Goal: Transaction & Acquisition: Obtain resource

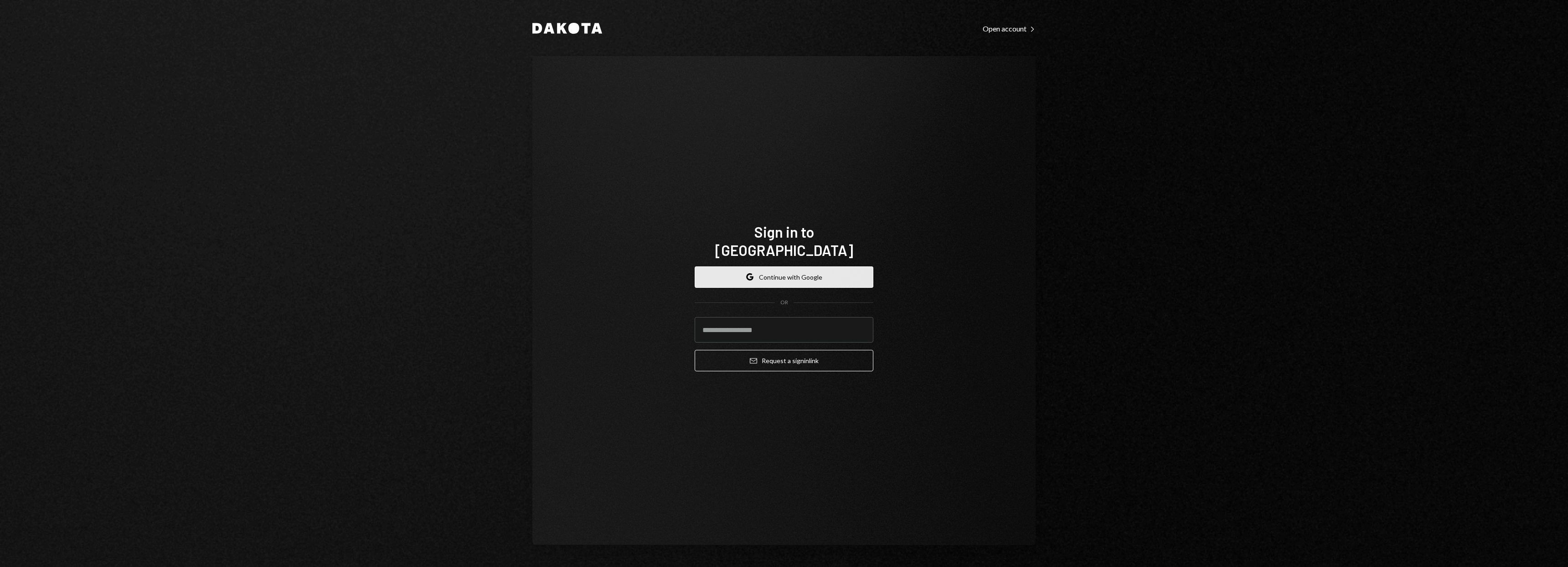
click at [763, 271] on button "Google Continue with Google" at bounding box center [784, 276] width 179 height 21
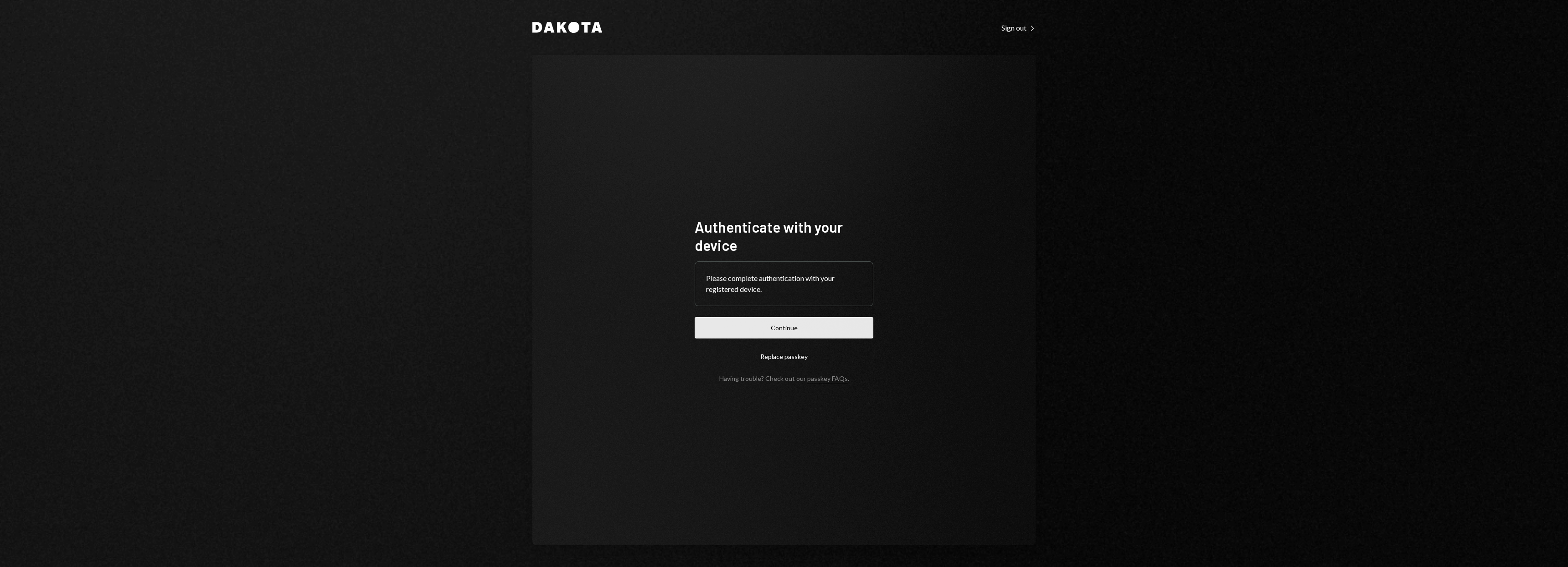
click at [838, 329] on button "Continue" at bounding box center [784, 327] width 179 height 21
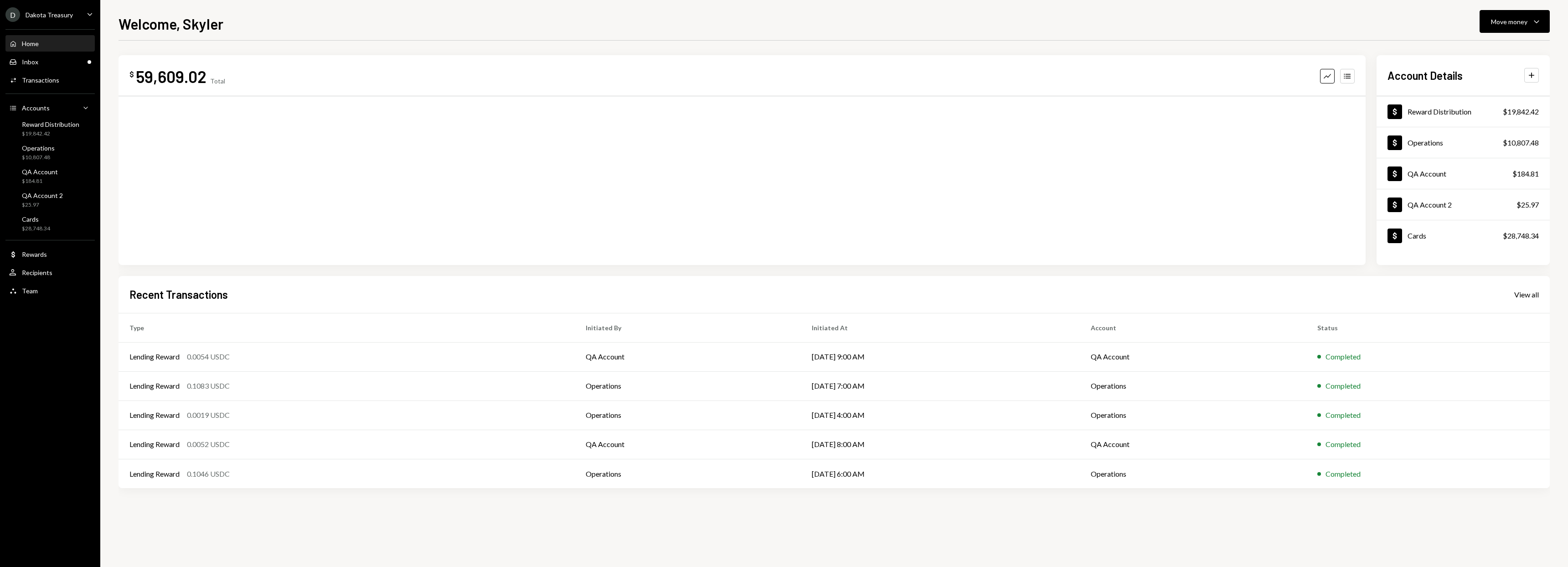
click at [46, 24] on div "Home Home Inbox Inbox Activities Transactions Accounts Accounts Caret Down Rewa…" at bounding box center [50, 162] width 100 height 277
click at [46, 17] on div "Dakota Treasury" at bounding box center [49, 15] width 47 height 8
click at [44, 90] on div "Documents" at bounding box center [64, 93] width 97 height 8
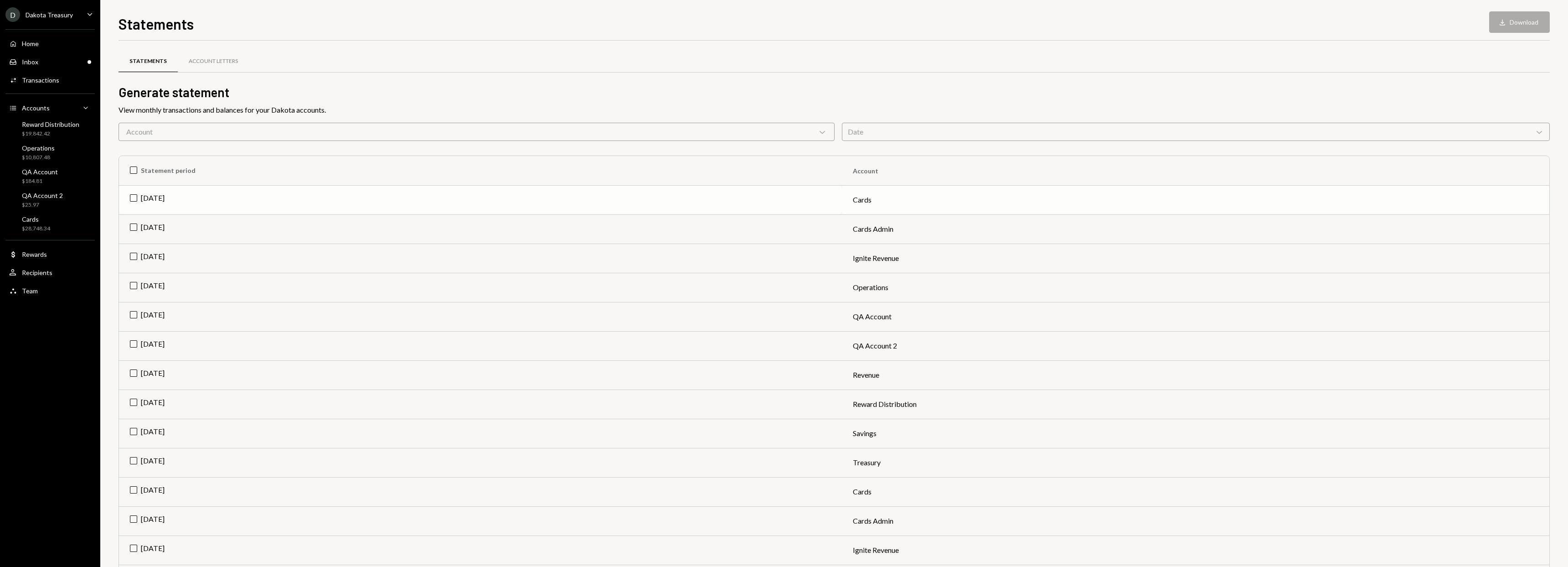
click at [173, 203] on td "[DATE]" at bounding box center [480, 200] width 723 height 29
drag, startPoint x: 523, startPoint y: 219, endPoint x: 342, endPoint y: 221, distance: 181.0
click at [523, 219] on td "[DATE]" at bounding box center [480, 229] width 723 height 29
click at [157, 247] on td "[DATE]" at bounding box center [480, 258] width 723 height 29
drag, startPoint x: 155, startPoint y: 222, endPoint x: 153, endPoint y: 217, distance: 5.4
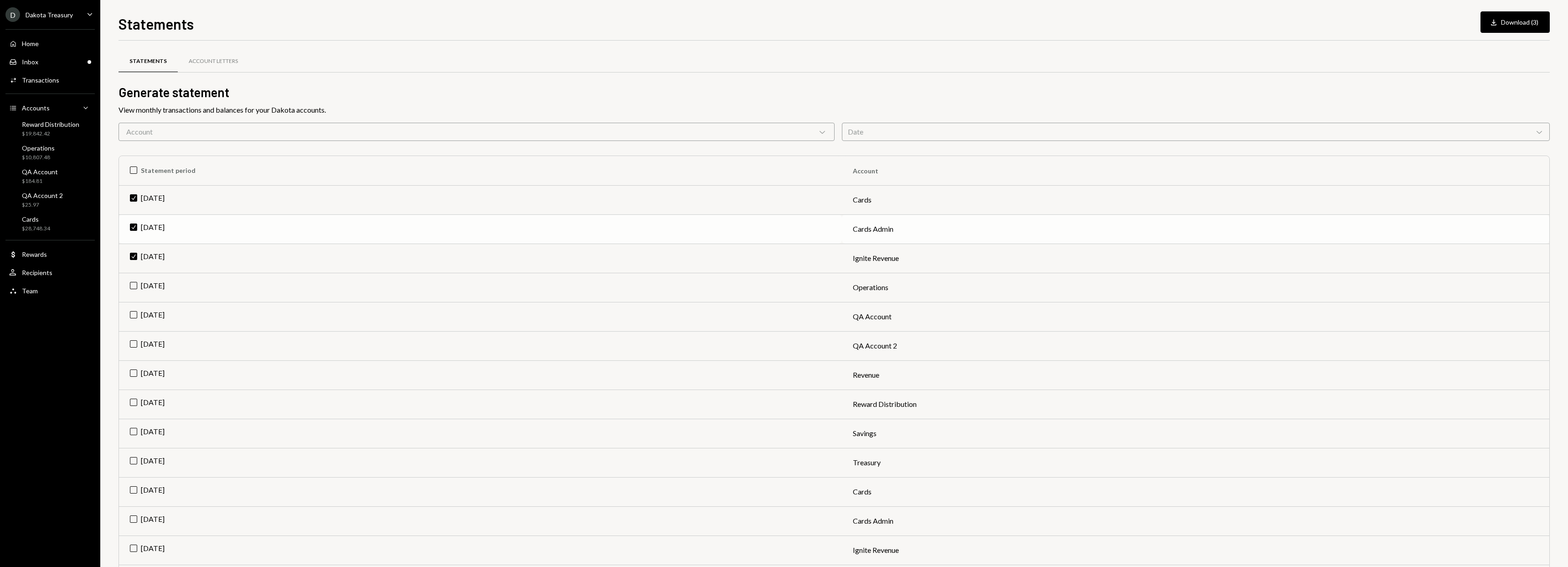
click at [155, 221] on td "Check [DATE]" at bounding box center [480, 229] width 723 height 29
click at [159, 208] on td "Check [DATE]" at bounding box center [480, 200] width 723 height 29
click at [1516, 29] on button "Download Download" at bounding box center [1519, 22] width 61 height 21
click at [1522, 26] on button "Download Download" at bounding box center [1519, 22] width 61 height 21
